Goal: Book appointment/travel/reservation

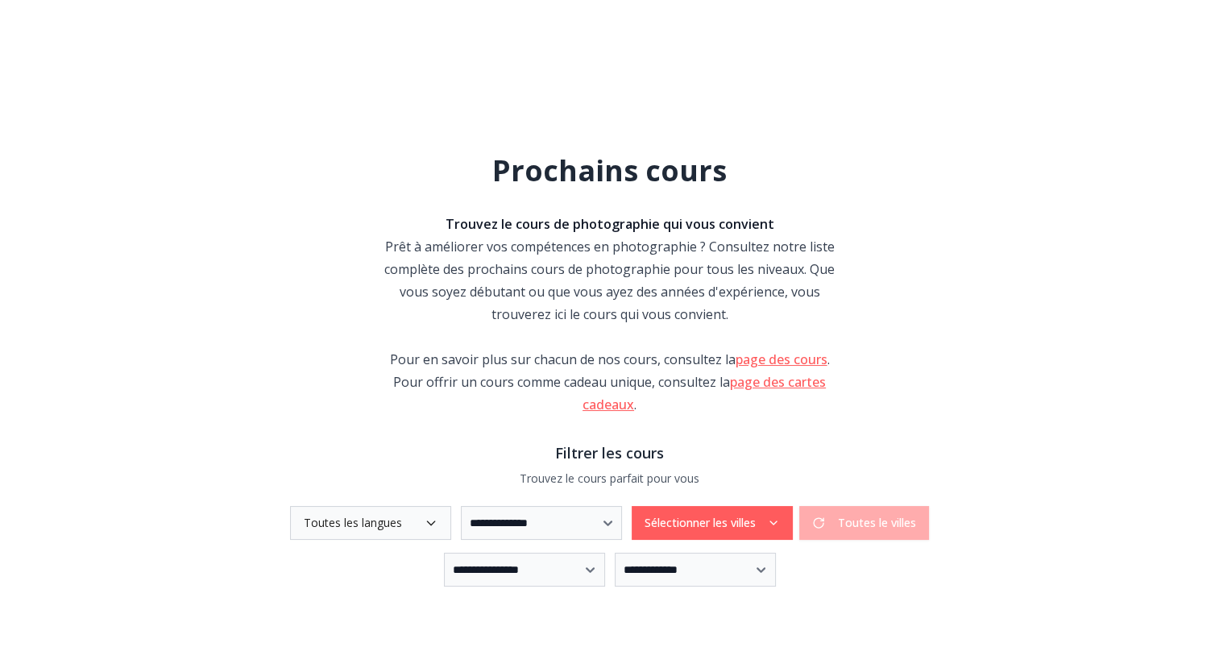
click at [372, 529] on button "Toutes les langues" at bounding box center [370, 523] width 161 height 34
click at [365, 561] on span "Toutes les langues" at bounding box center [386, 562] width 104 height 16
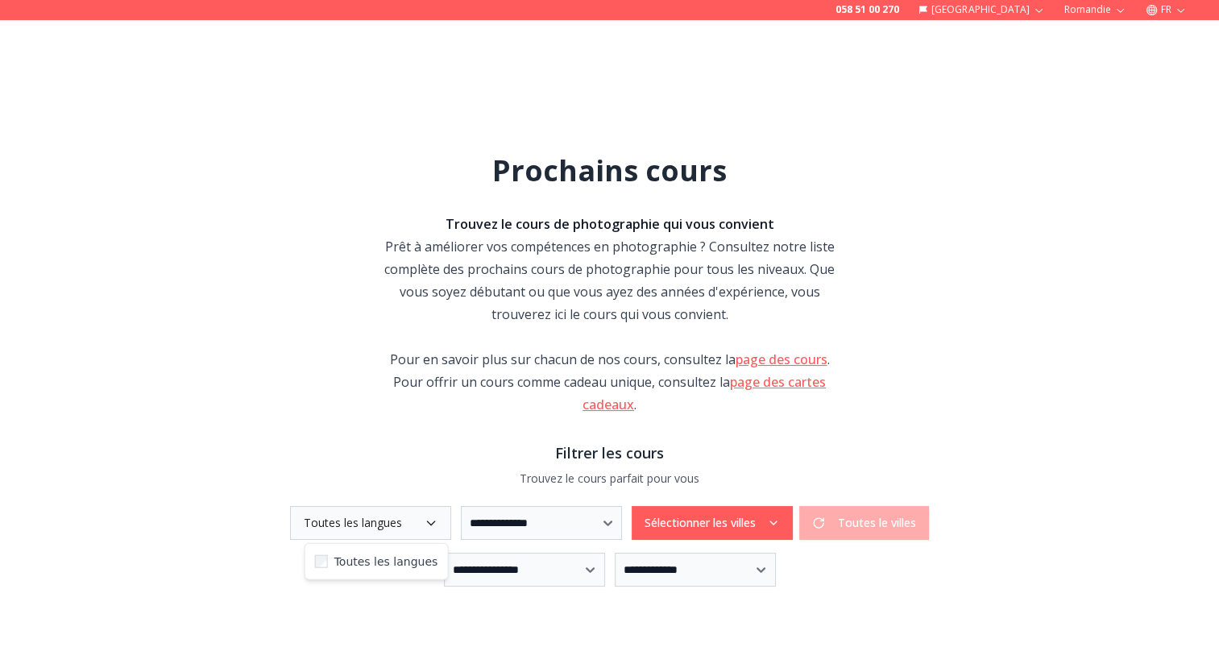
click at [671, 524] on div "**********" at bounding box center [610, 523] width 980 height 34
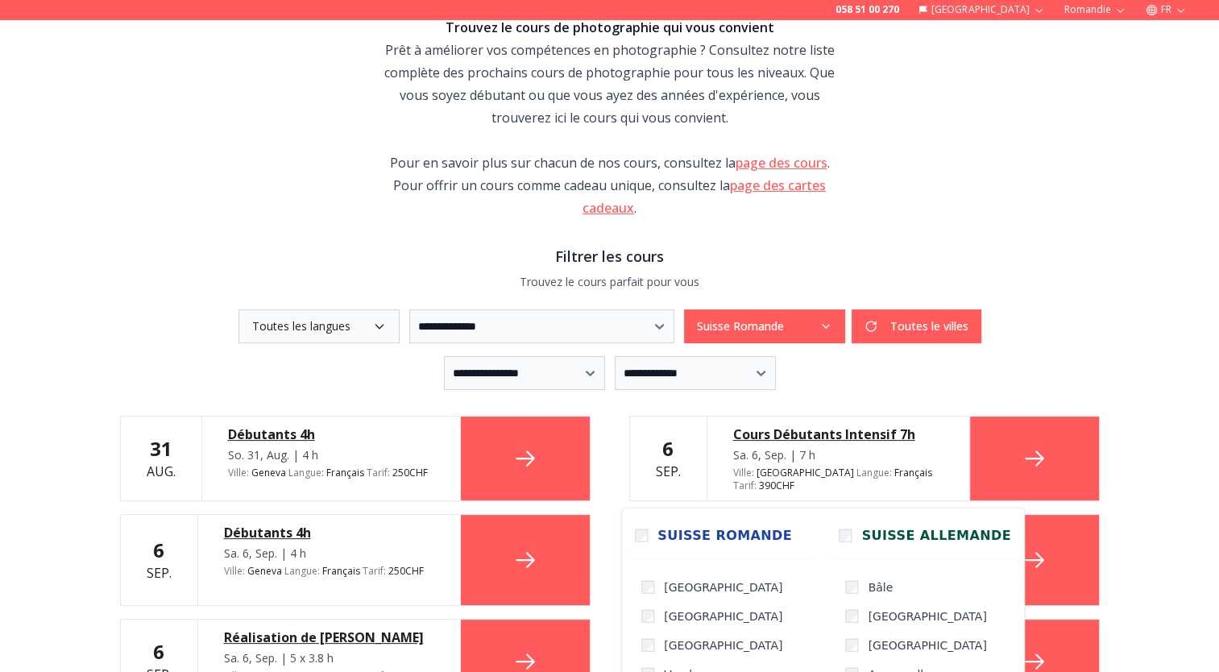
scroll to position [242, 0]
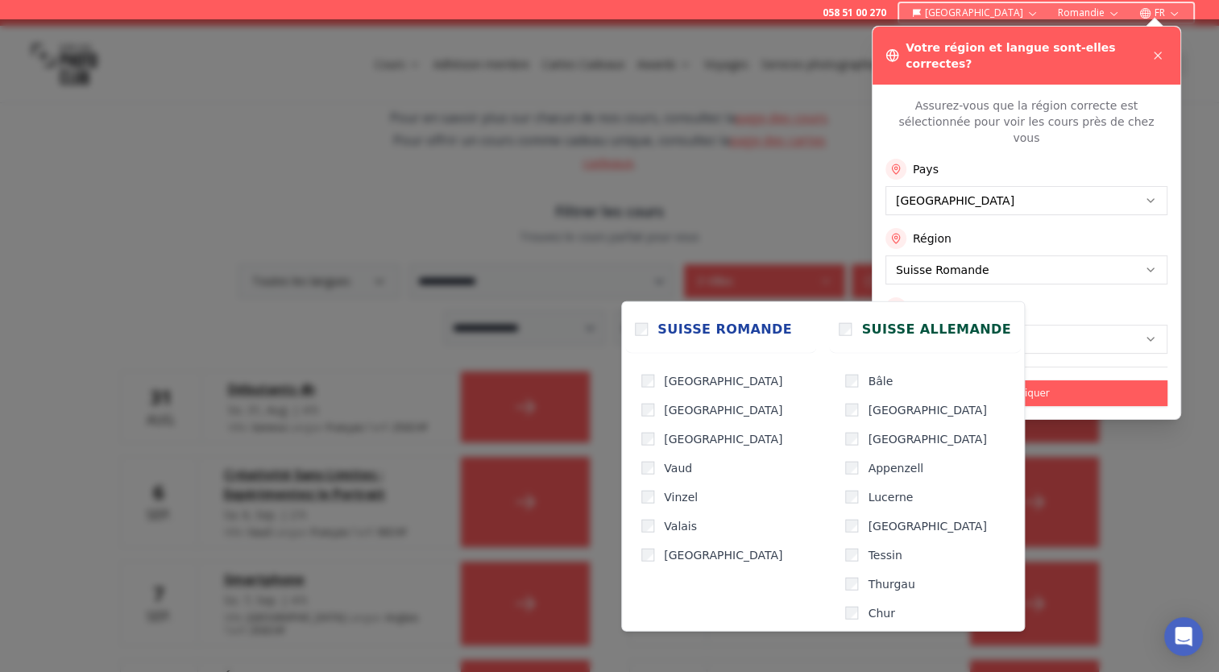
click at [1102, 449] on div at bounding box center [609, 345] width 1219 height 653
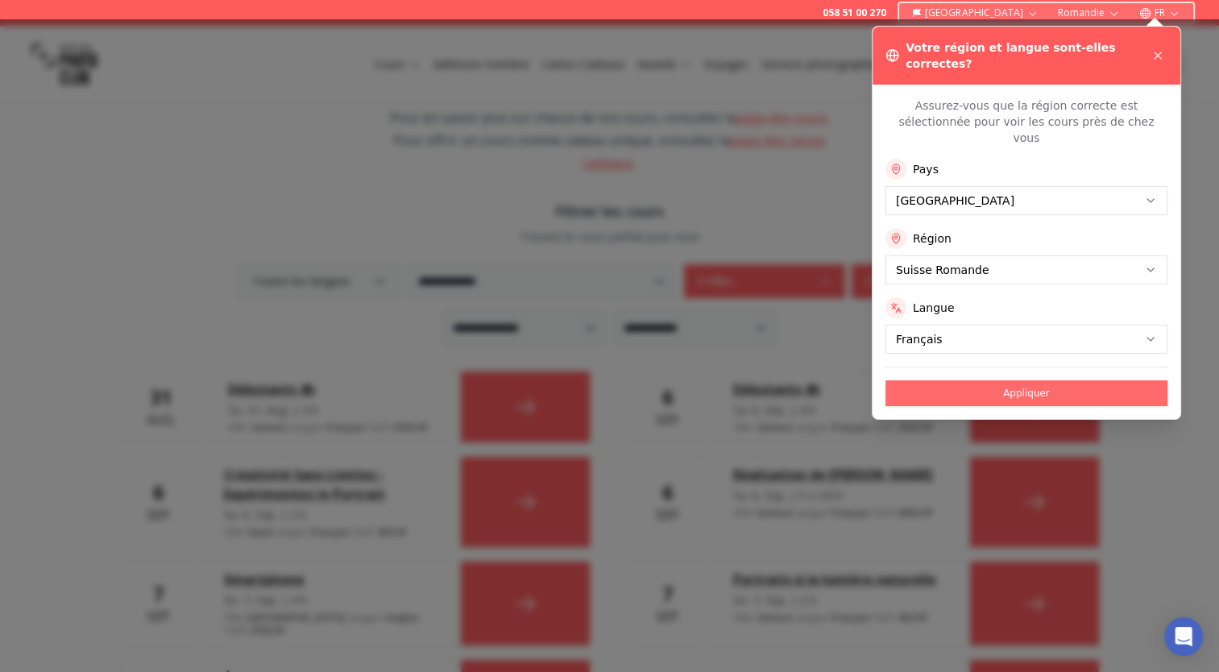
click at [1019, 380] on button "Appliquer" at bounding box center [1027, 393] width 282 height 26
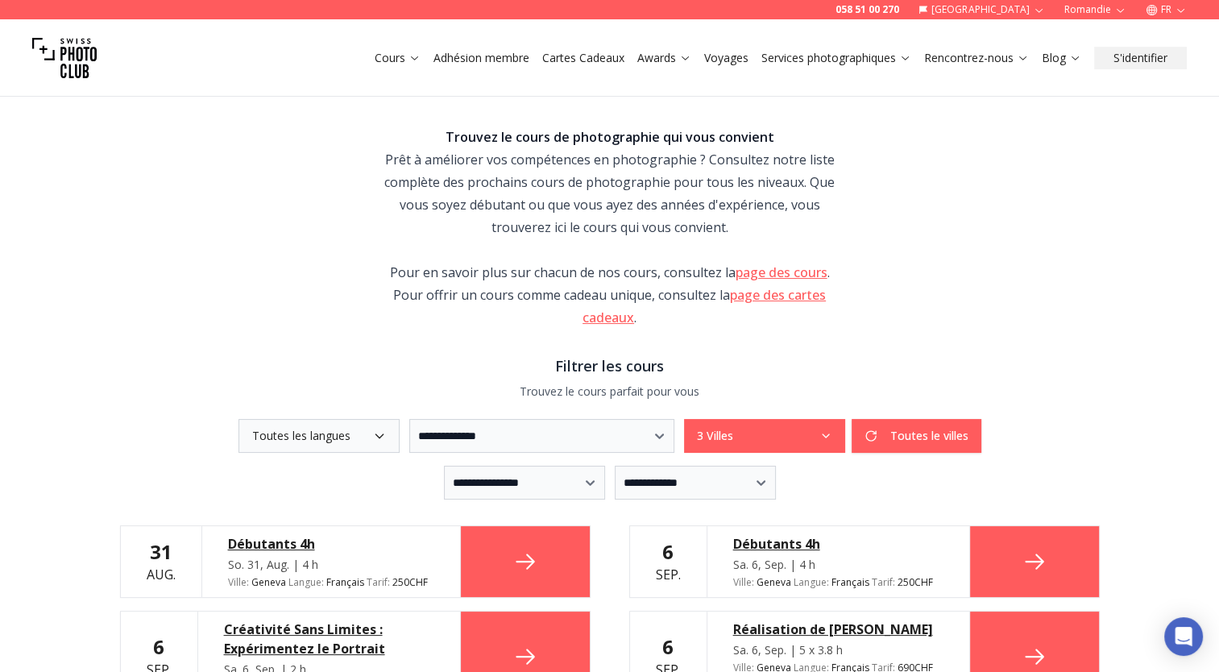
scroll to position [0, 0]
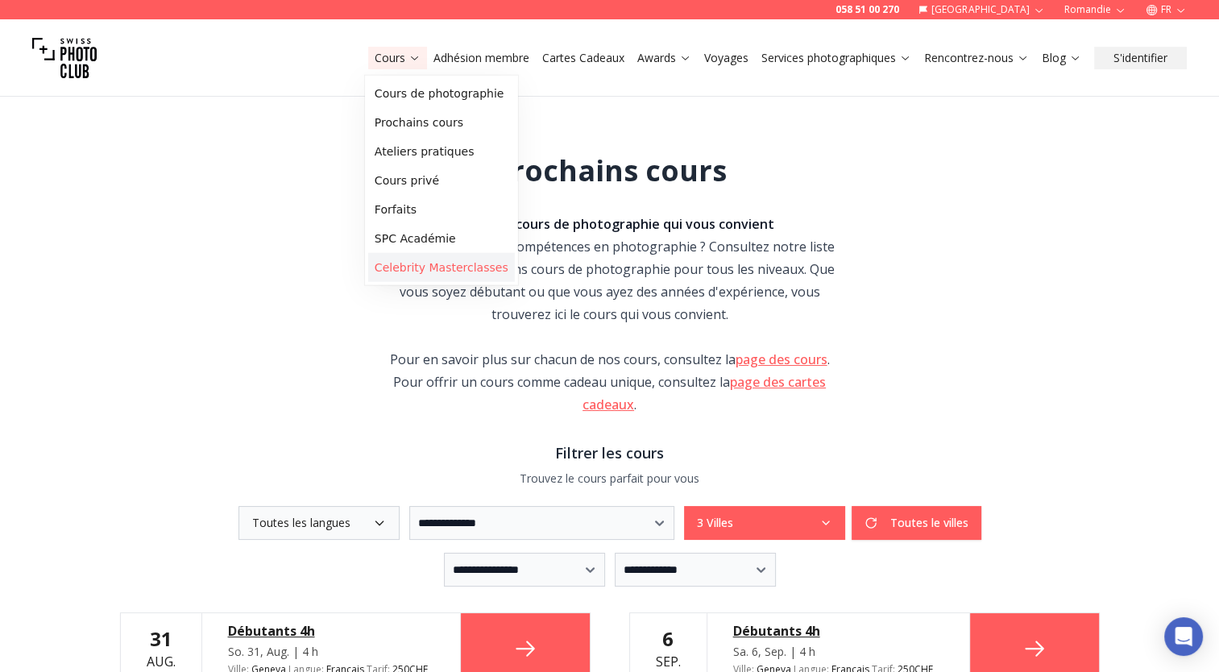
click at [435, 274] on link "Celebrity Masterclasses" at bounding box center [441, 267] width 147 height 29
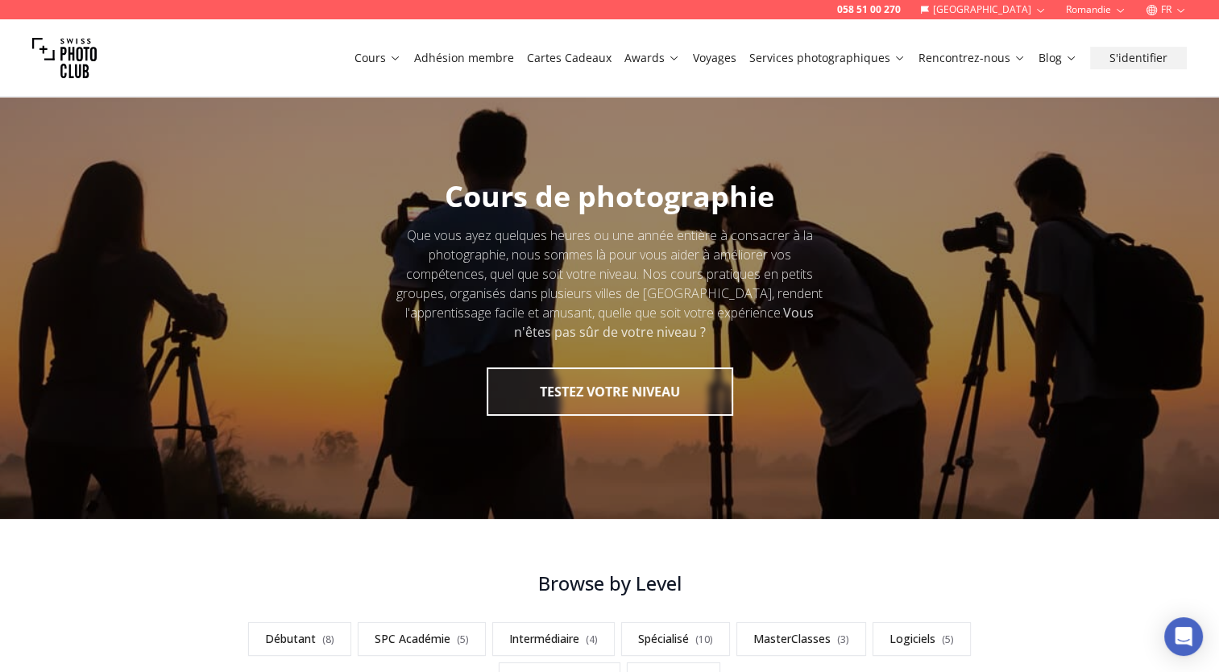
click at [401, 56] on icon at bounding box center [395, 58] width 12 height 12
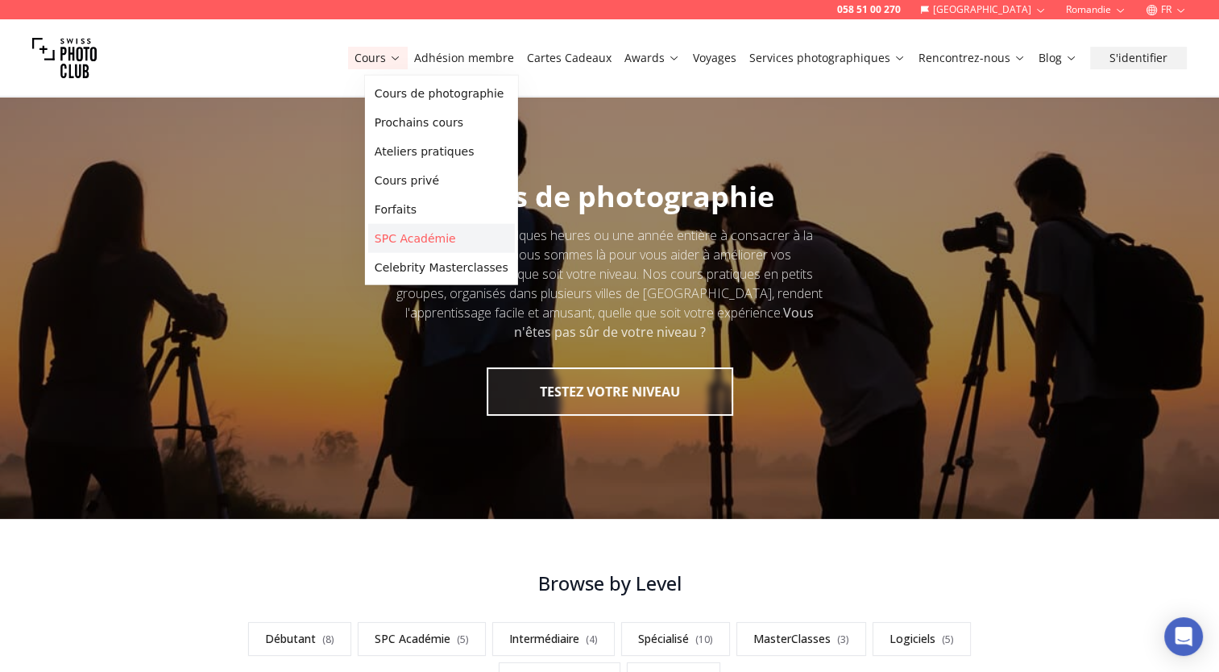
click at [433, 240] on link "SPC Académie" at bounding box center [441, 238] width 147 height 29
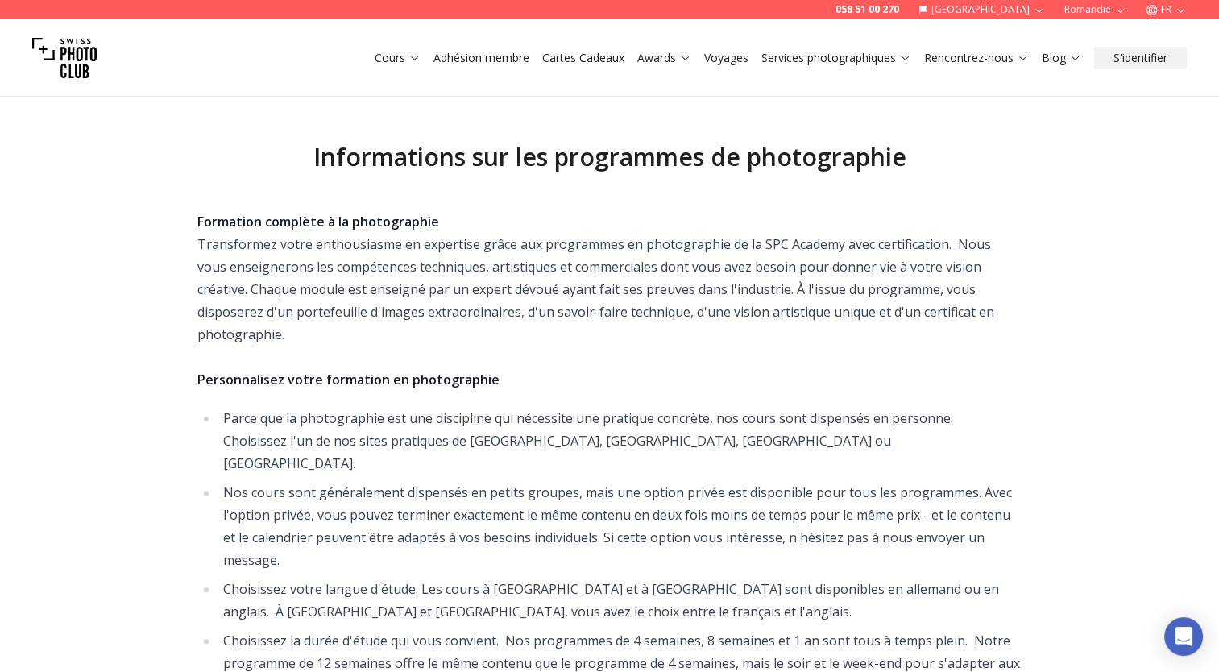
scroll to position [161, 0]
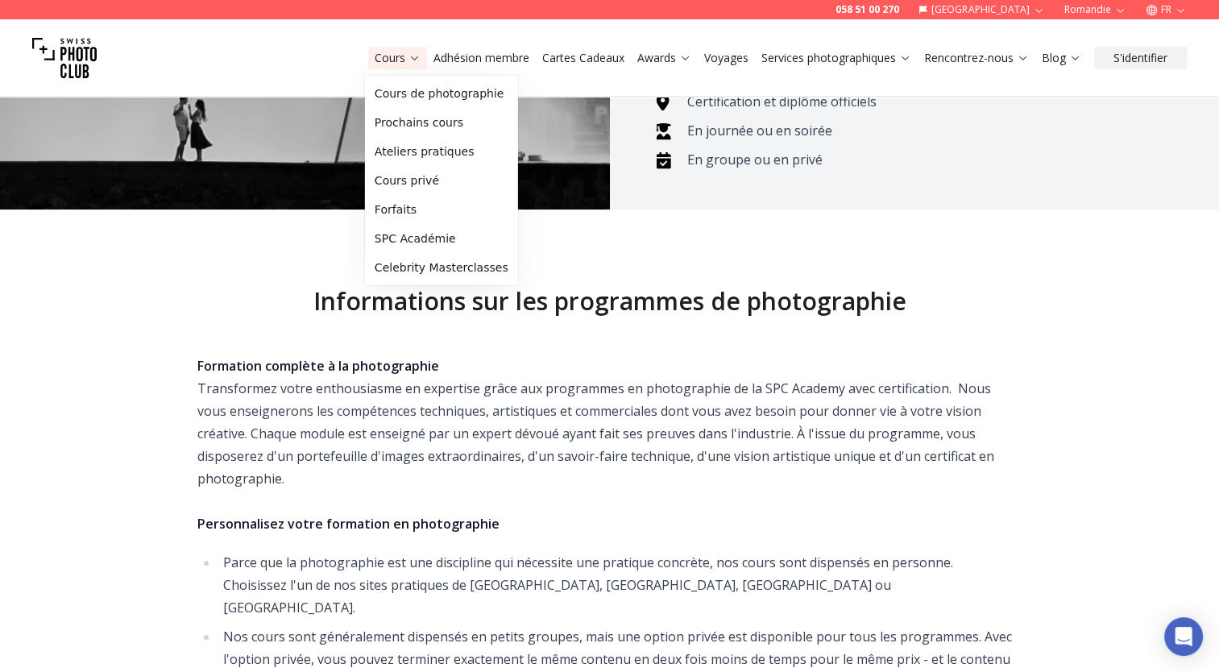
click at [409, 58] on icon at bounding box center [415, 58] width 12 height 12
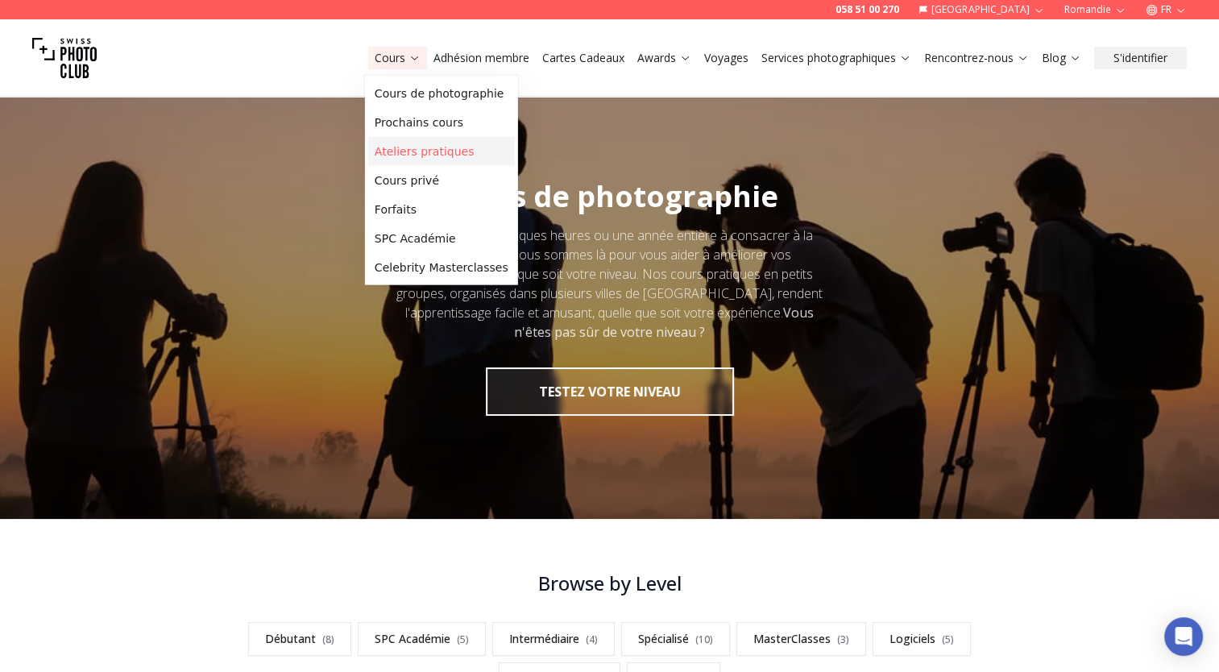
click at [419, 151] on link "Ateliers pratiques" at bounding box center [441, 151] width 147 height 29
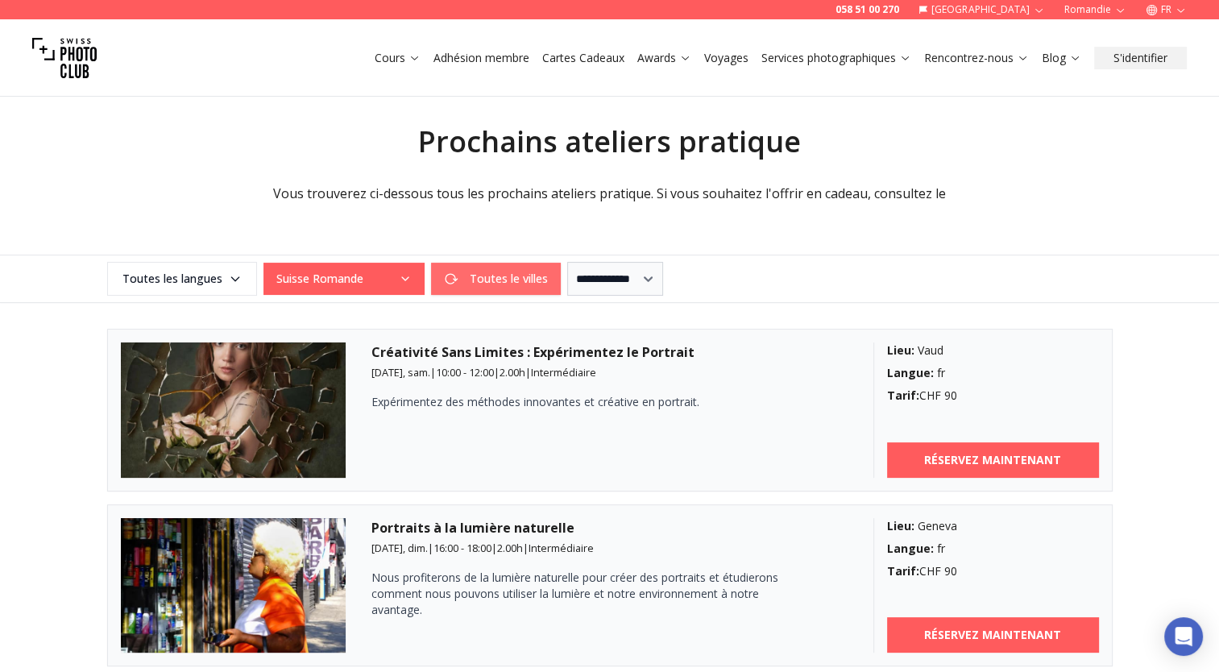
scroll to position [242, 0]
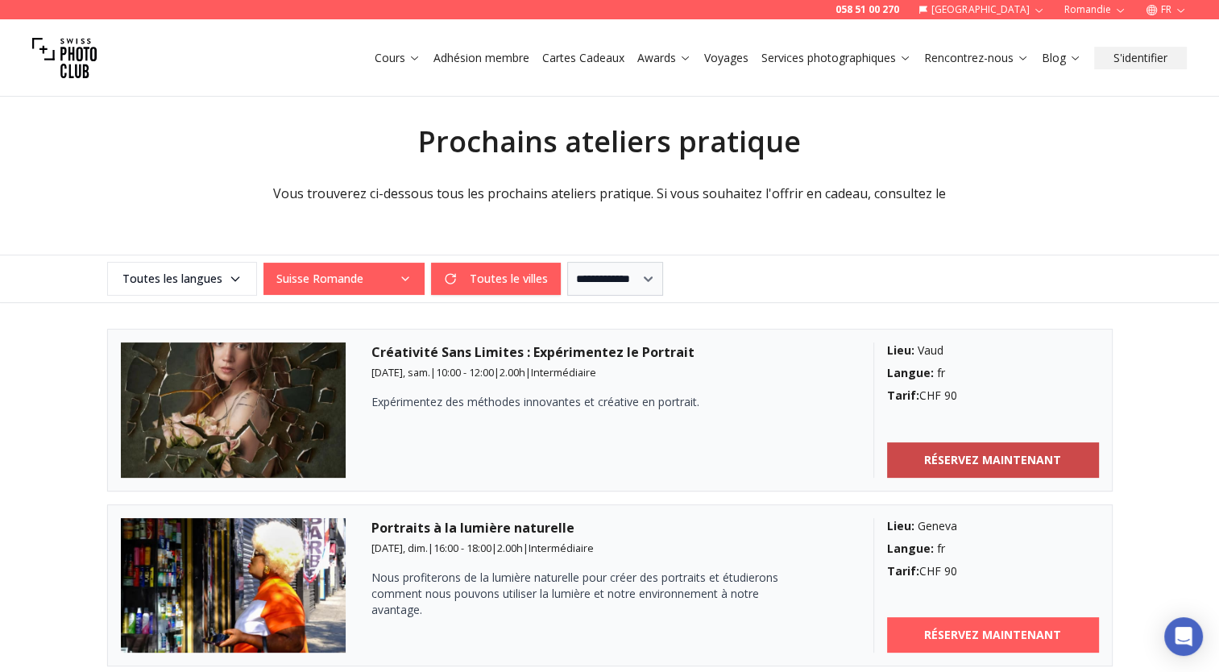
click at [948, 452] on b "RÉSERVEZ MAINTENANT" at bounding box center [992, 460] width 137 height 16
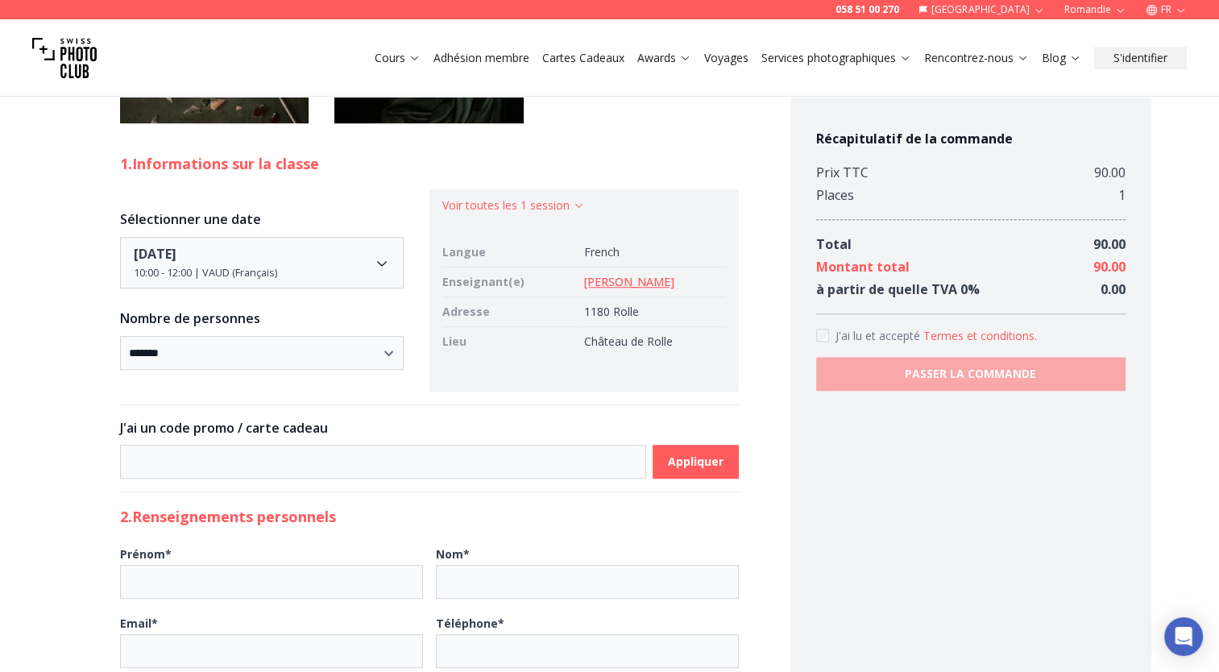
scroll to position [806, 0]
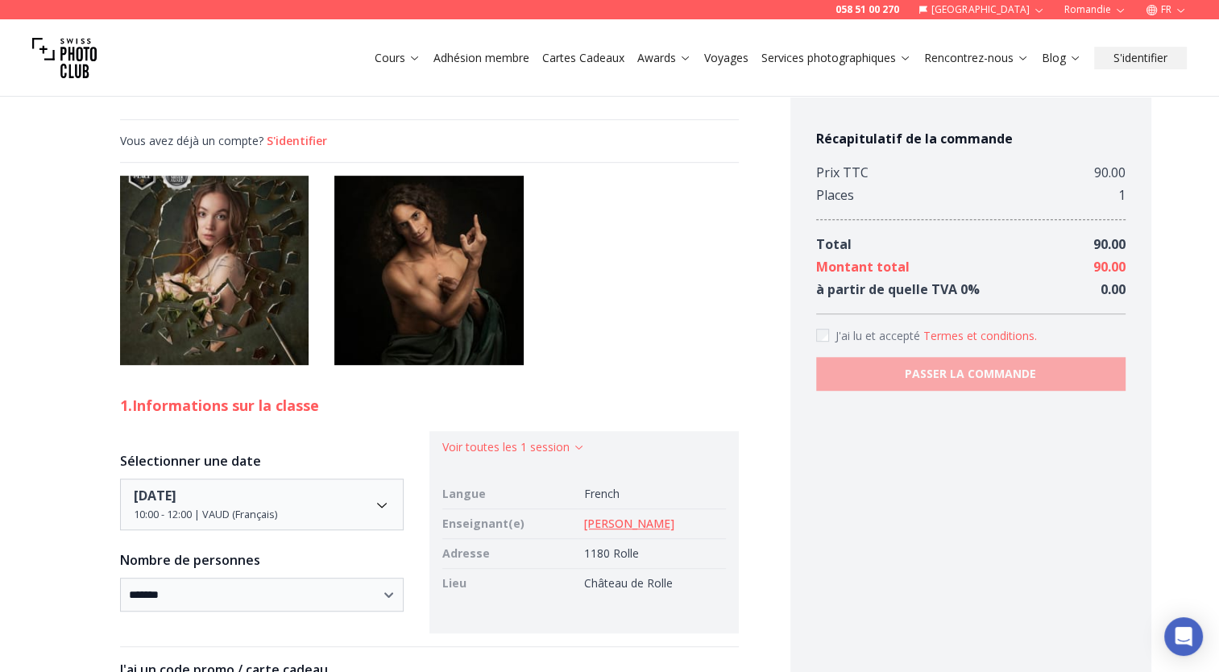
click at [442, 365] on img at bounding box center [428, 270] width 189 height 189
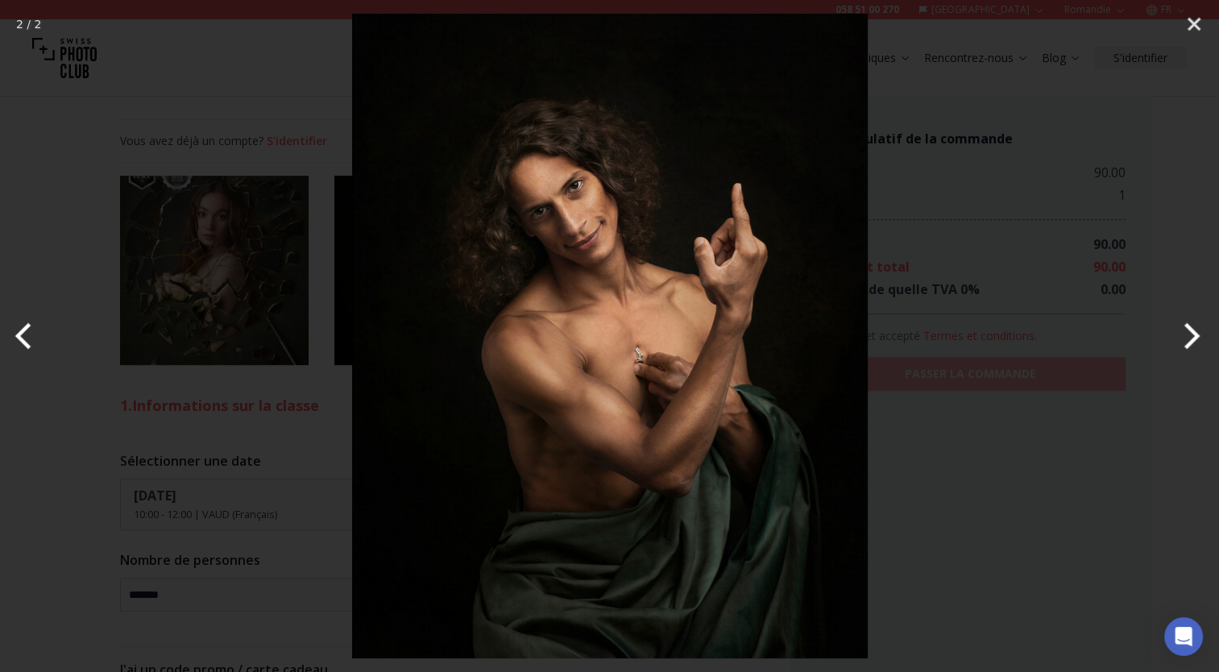
click at [22, 351] on button "Previous" at bounding box center [30, 336] width 60 height 81
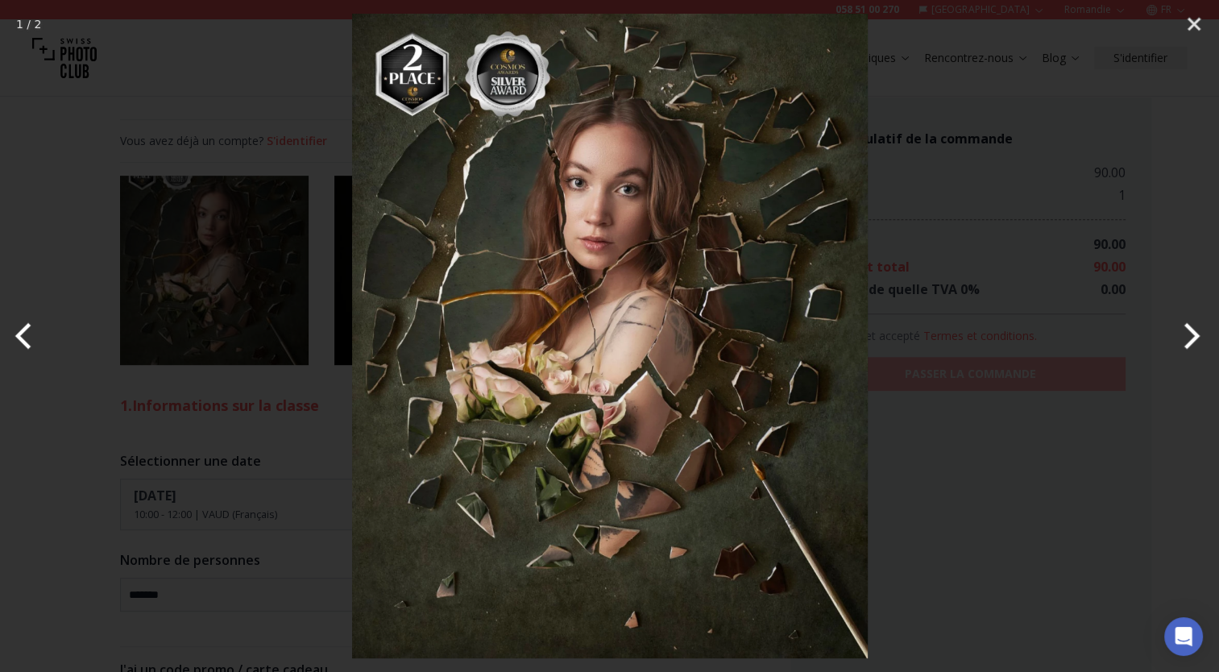
click at [22, 351] on button "Previous" at bounding box center [30, 336] width 60 height 81
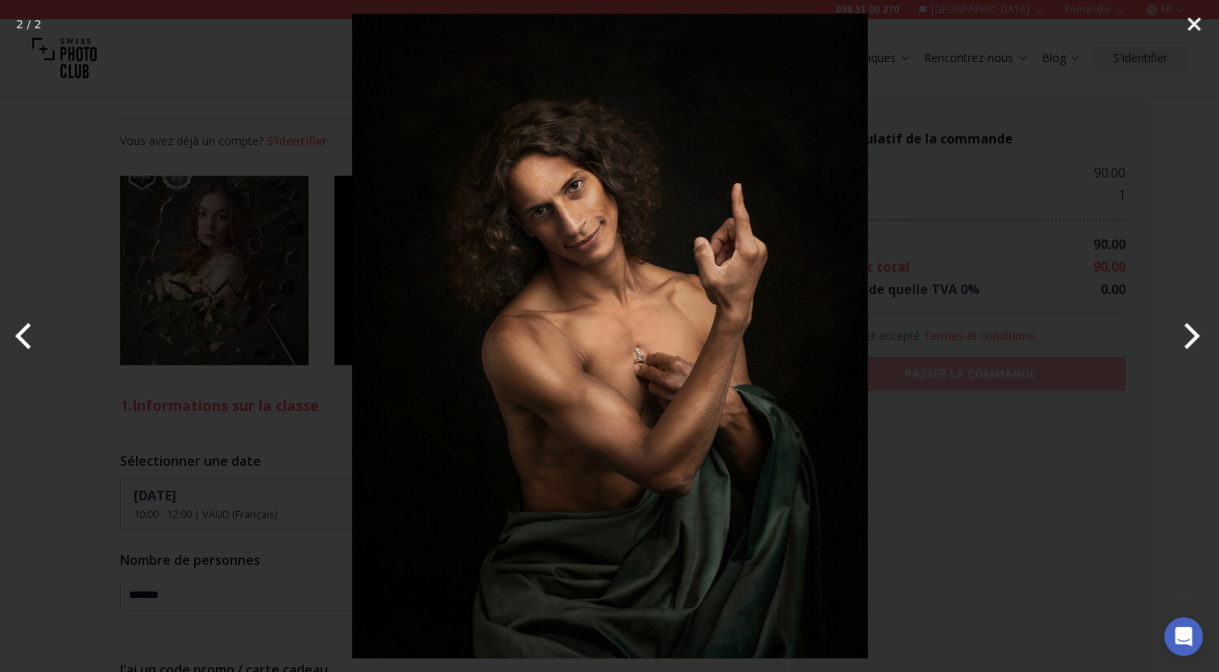
click at [1190, 23] on button "Close" at bounding box center [1194, 24] width 40 height 48
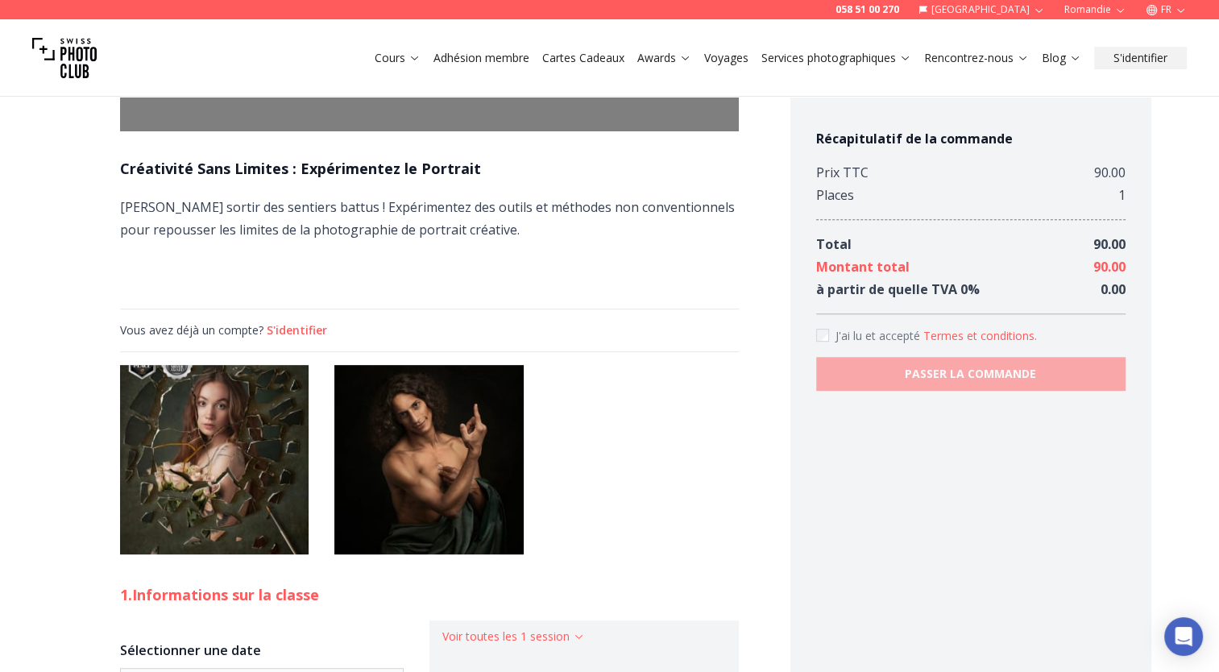
scroll to position [403, 0]
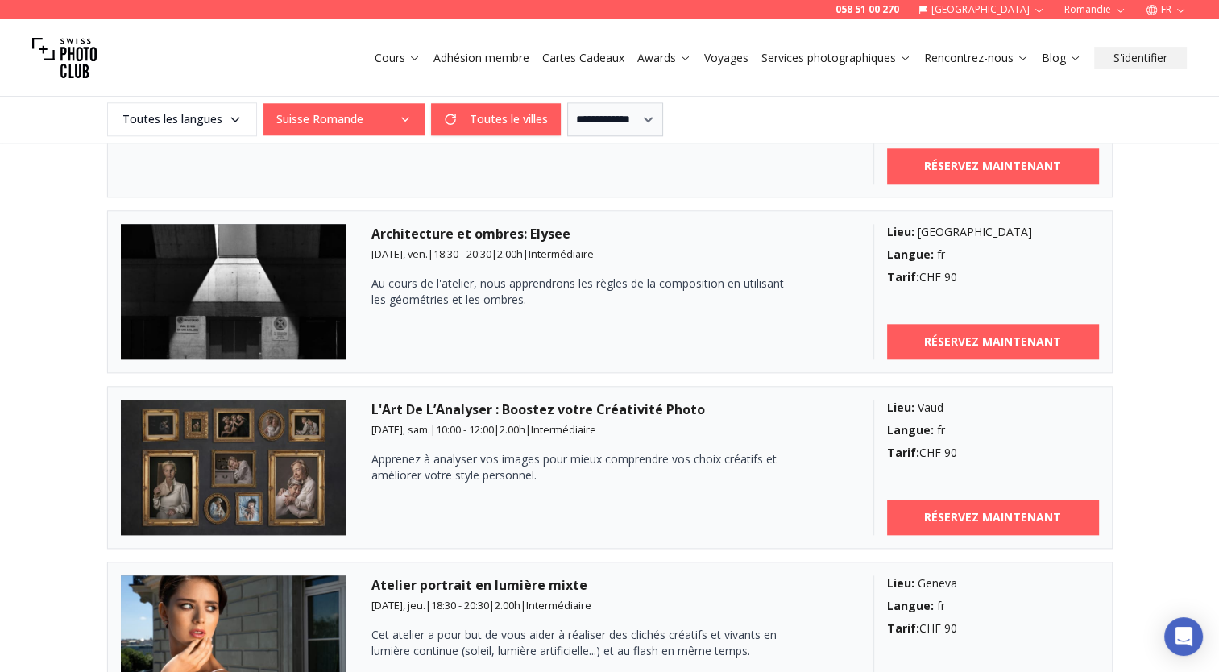
scroll to position [1612, 0]
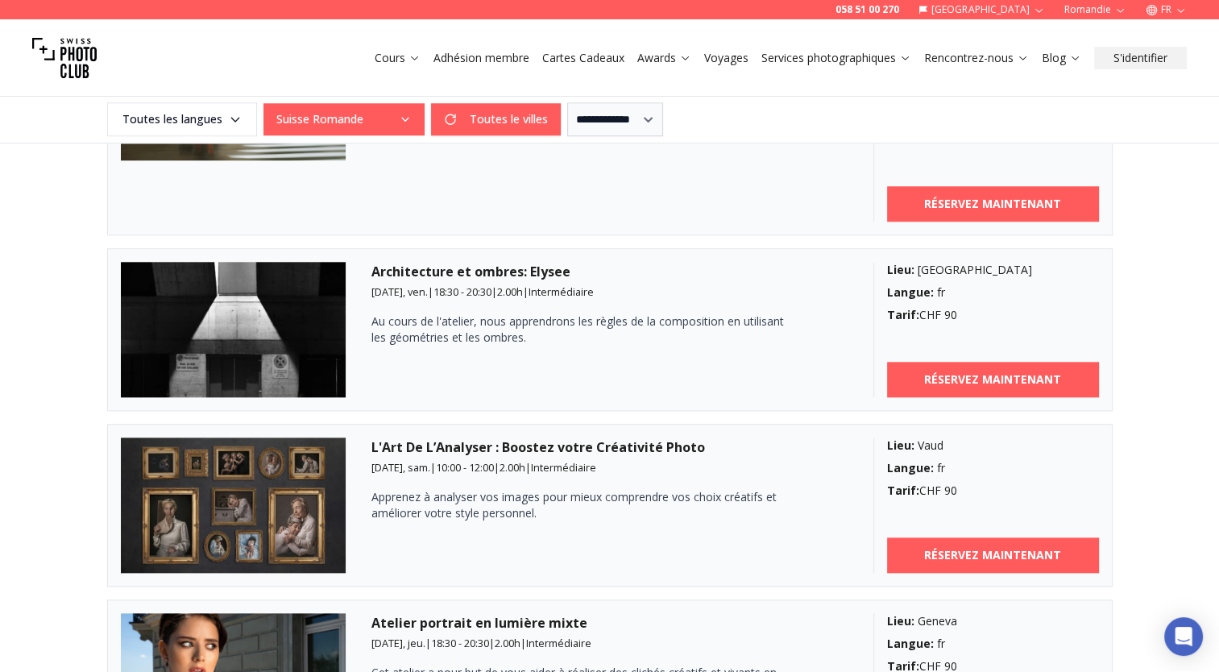
click at [731, 55] on link "Voyages" at bounding box center [726, 58] width 44 height 16
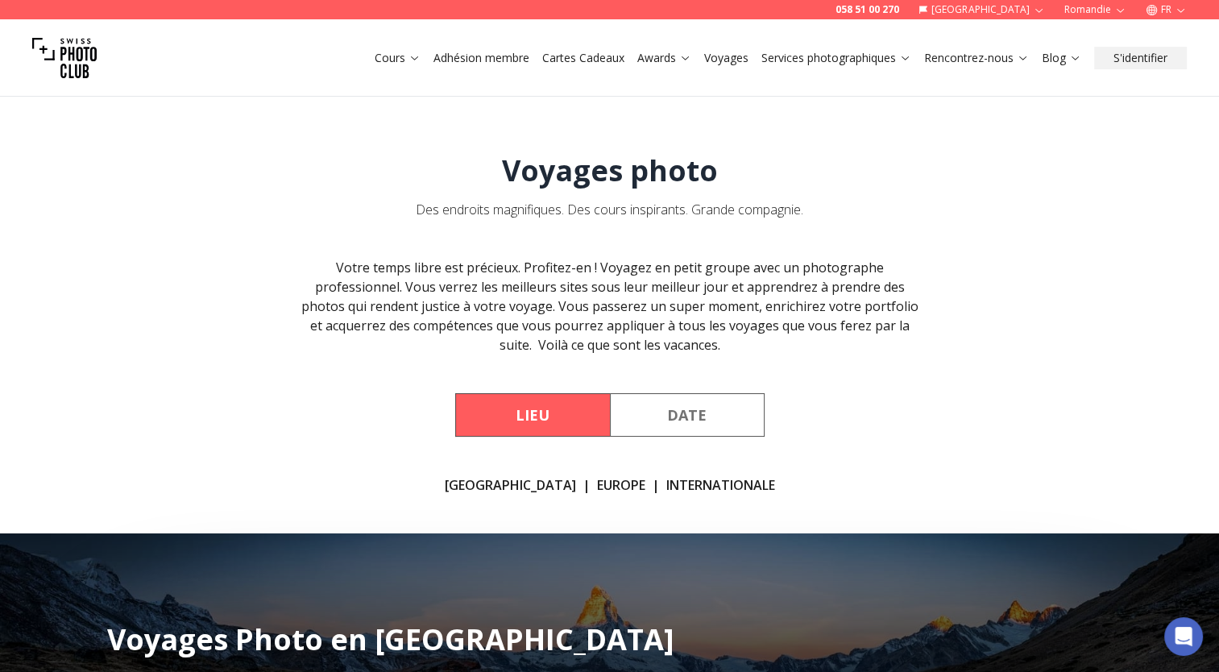
click at [507, 480] on link "[GEOGRAPHIC_DATA]" at bounding box center [510, 484] width 131 height 19
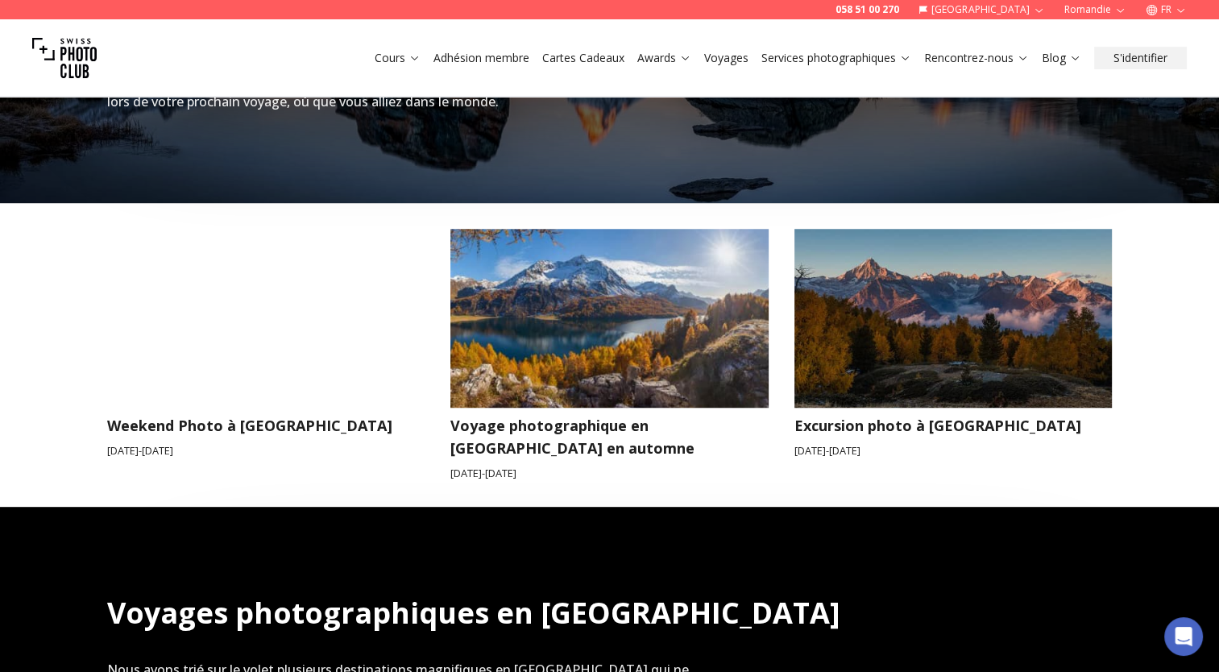
scroll to position [452, 0]
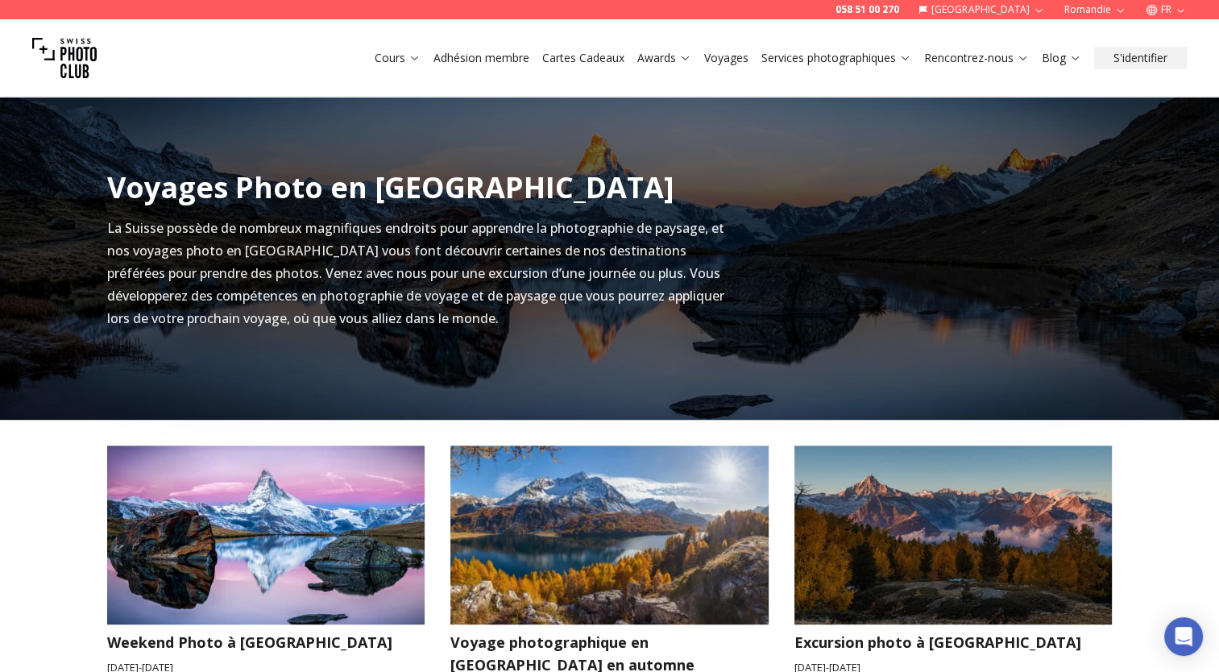
click at [712, 61] on link "Voyages" at bounding box center [726, 58] width 44 height 16
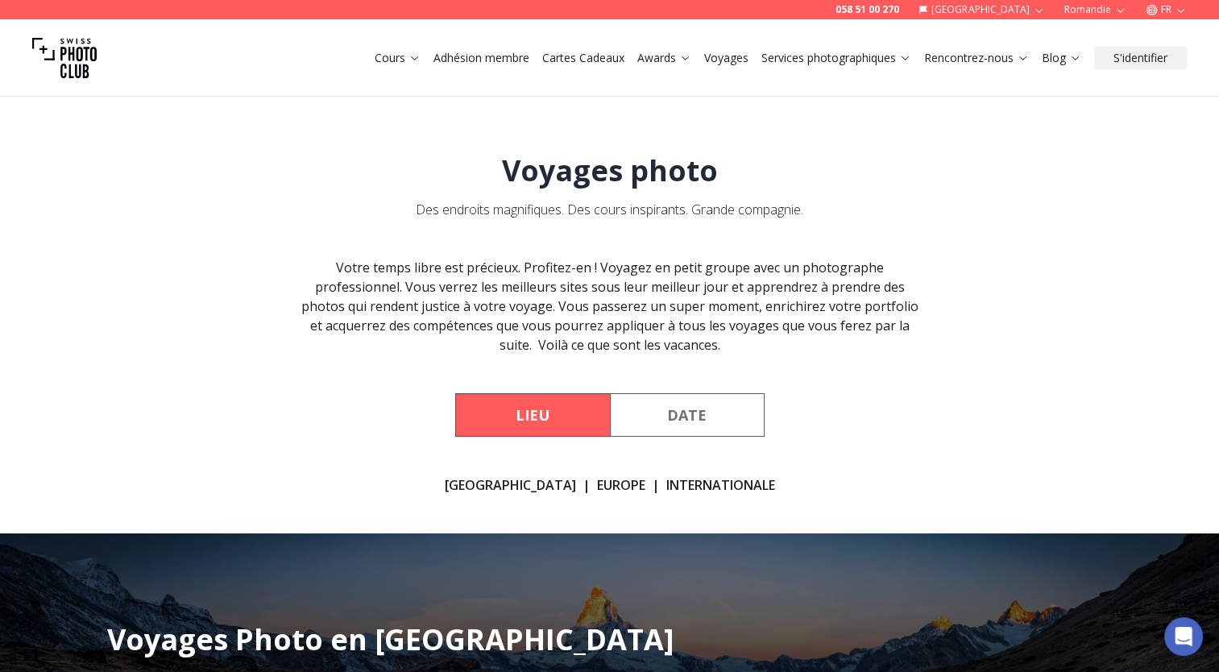
click at [597, 491] on link "Europe" at bounding box center [621, 484] width 48 height 19
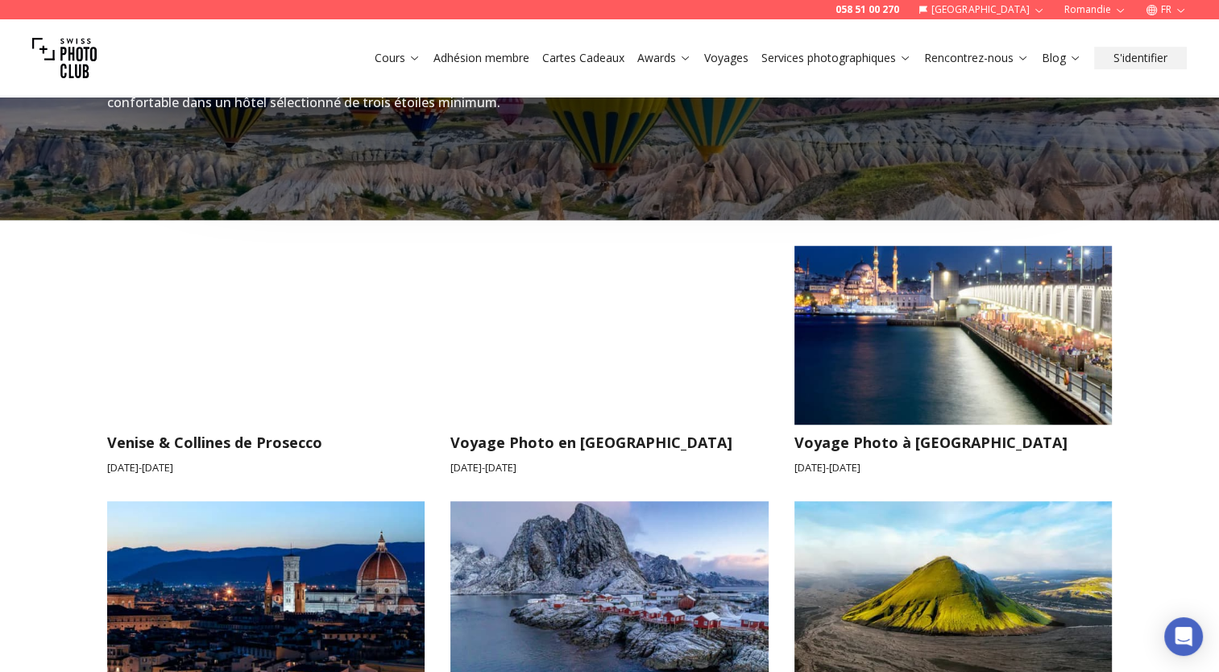
scroll to position [1497, 0]
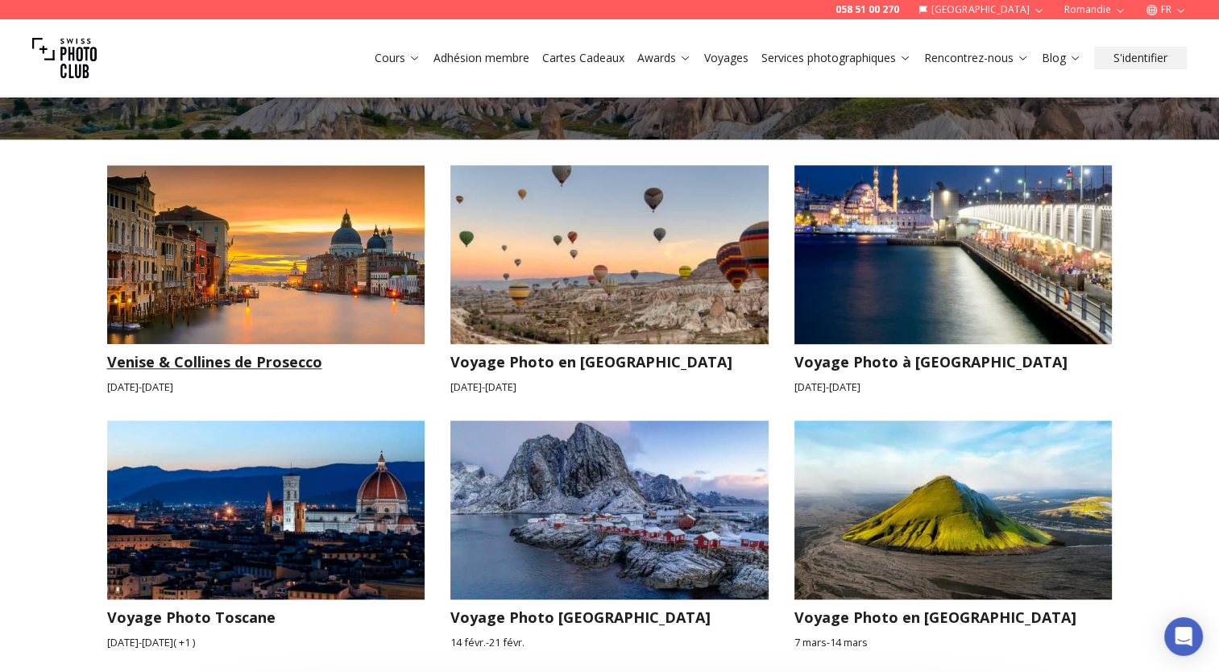
click at [309, 289] on img at bounding box center [266, 254] width 318 height 179
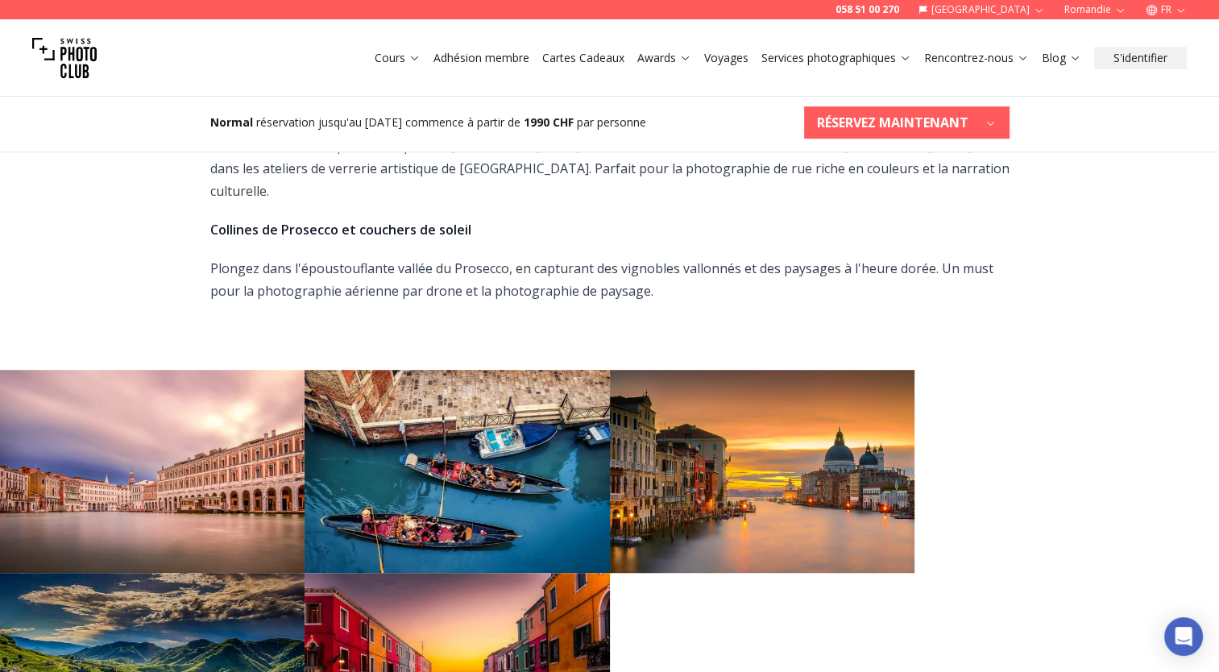
scroll to position [1128, 0]
